Goal: Information Seeking & Learning: Find specific fact

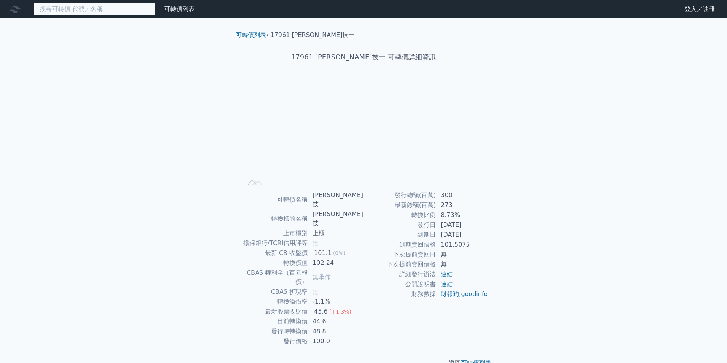
click at [92, 11] on input at bounding box center [94, 9] width 122 height 13
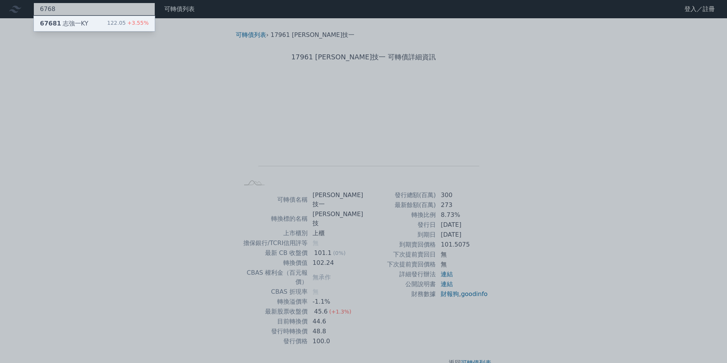
type input "6768"
click at [127, 28] on div "122.05 +3.55%" at bounding box center [127, 23] width 41 height 9
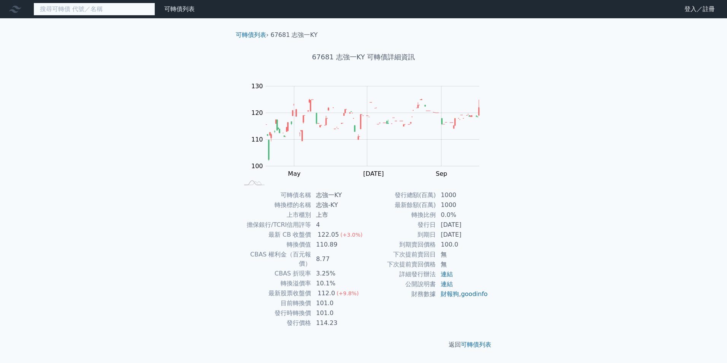
click at [103, 9] on input at bounding box center [94, 9] width 122 height 13
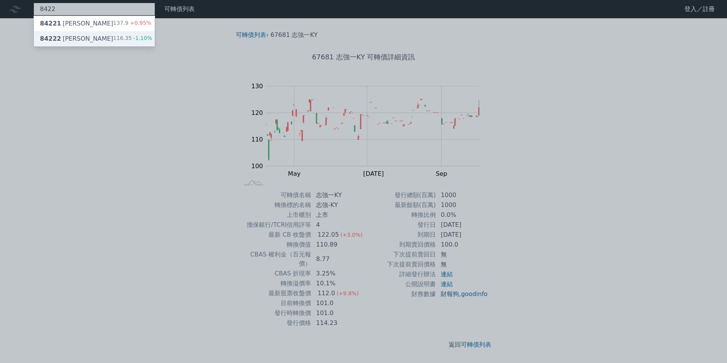
type input "8422"
click at [142, 37] on span "-1.10%" at bounding box center [142, 38] width 21 height 6
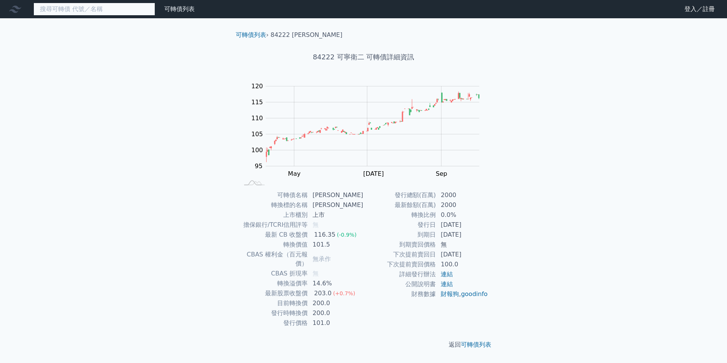
click at [83, 6] on input at bounding box center [94, 9] width 122 height 13
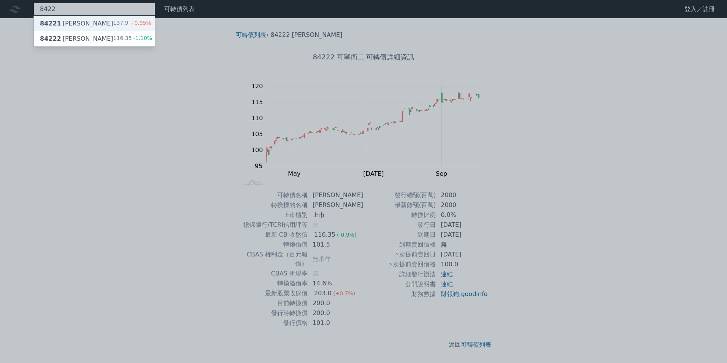
type input "8422"
click at [111, 23] on div "84221 可寧衛一 137.9 +0.95%" at bounding box center [94, 23] width 121 height 15
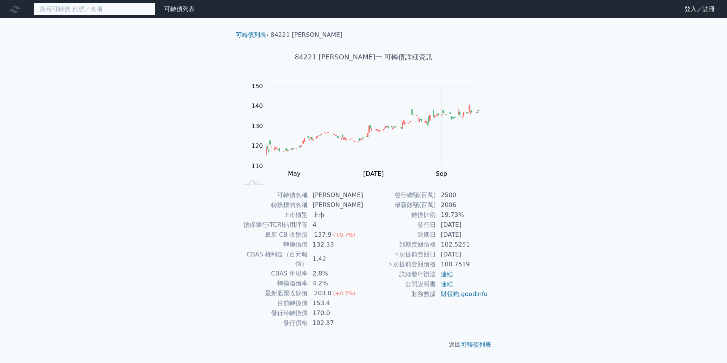
click at [124, 9] on input at bounding box center [94, 9] width 122 height 13
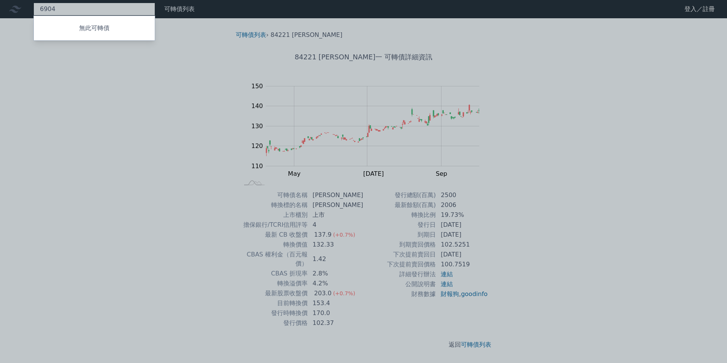
type input "6904"
